Goal: Check status: Check status

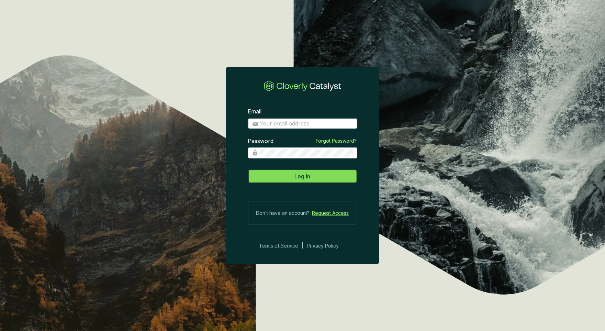
type input "[EMAIL_ADDRESS][DOMAIN_NAME]"
click at [300, 178] on span "Log In" at bounding box center [303, 176] width 16 height 8
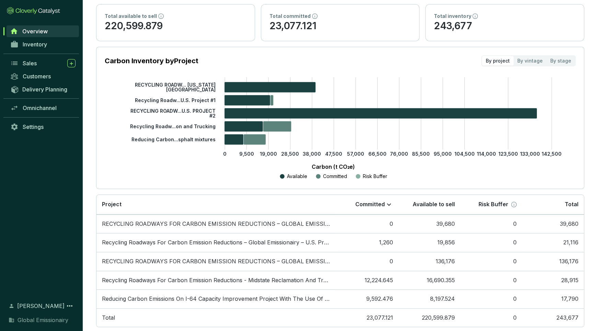
scroll to position [71, 0]
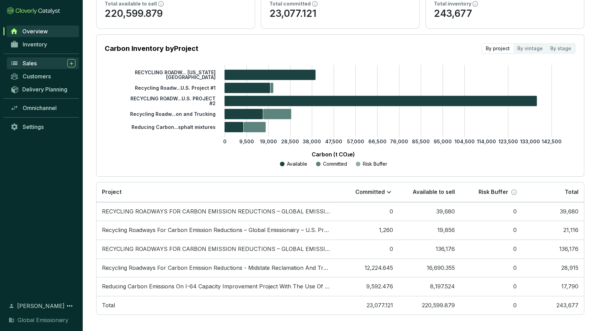
click at [32, 65] on span "Sales" at bounding box center [30, 63] width 14 height 7
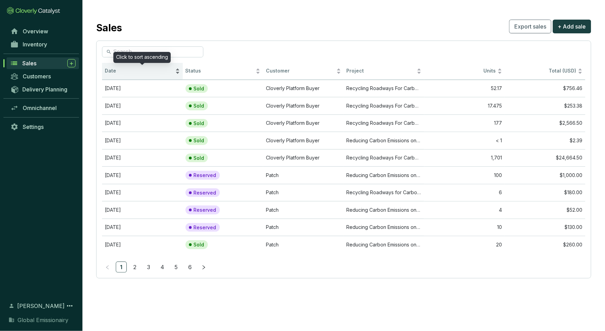
click at [115, 70] on span "Date" at bounding box center [139, 71] width 69 height 7
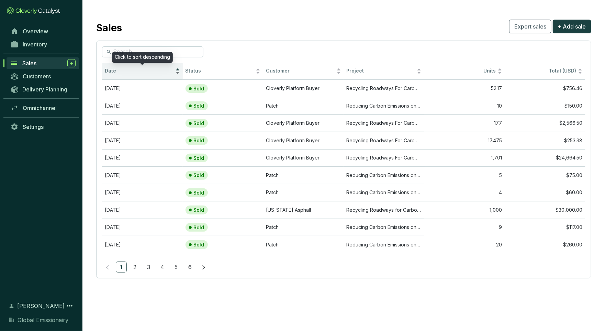
click at [115, 70] on span "Date" at bounding box center [139, 71] width 69 height 7
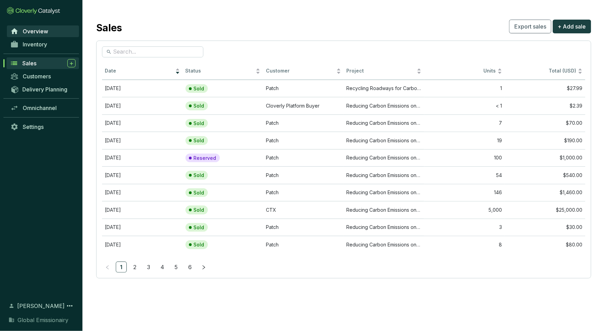
click at [47, 33] on span "Overview" at bounding box center [35, 31] width 25 height 7
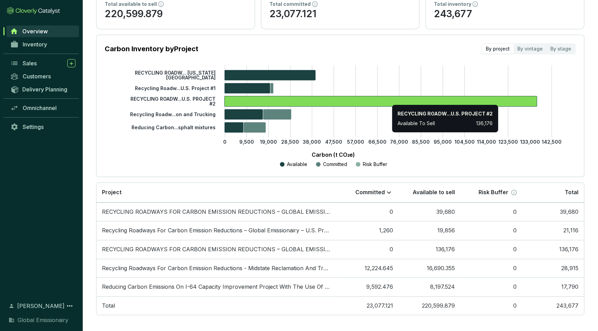
scroll to position [71, 0]
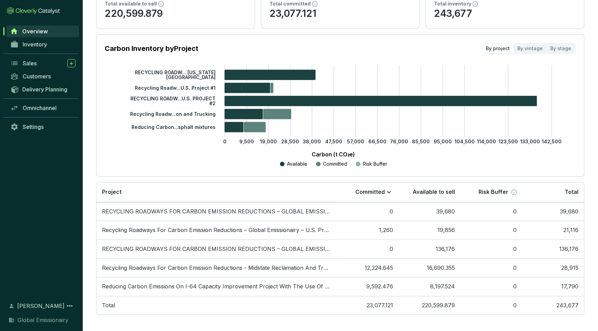
click at [186, 162] on div "Available Committed Risk Buffer" at bounding box center [333, 164] width 437 height 8
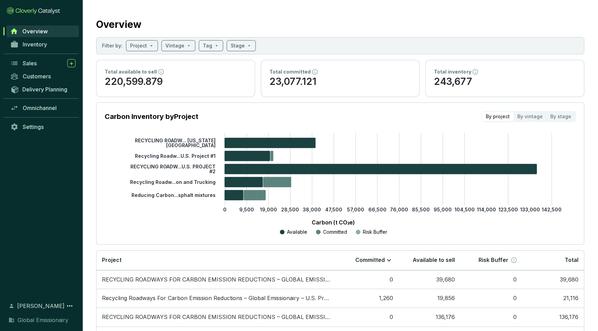
scroll to position [0, 0]
